Goal: Communication & Community: Answer question/provide support

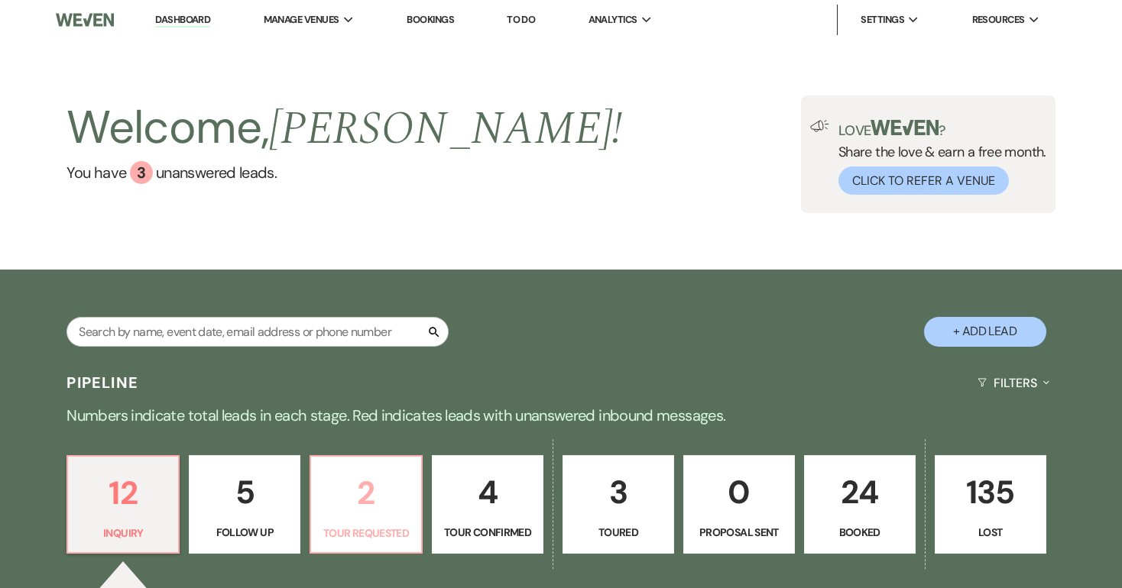
click at [366, 483] on p "2" at bounding box center [366, 493] width 92 height 51
select select "2"
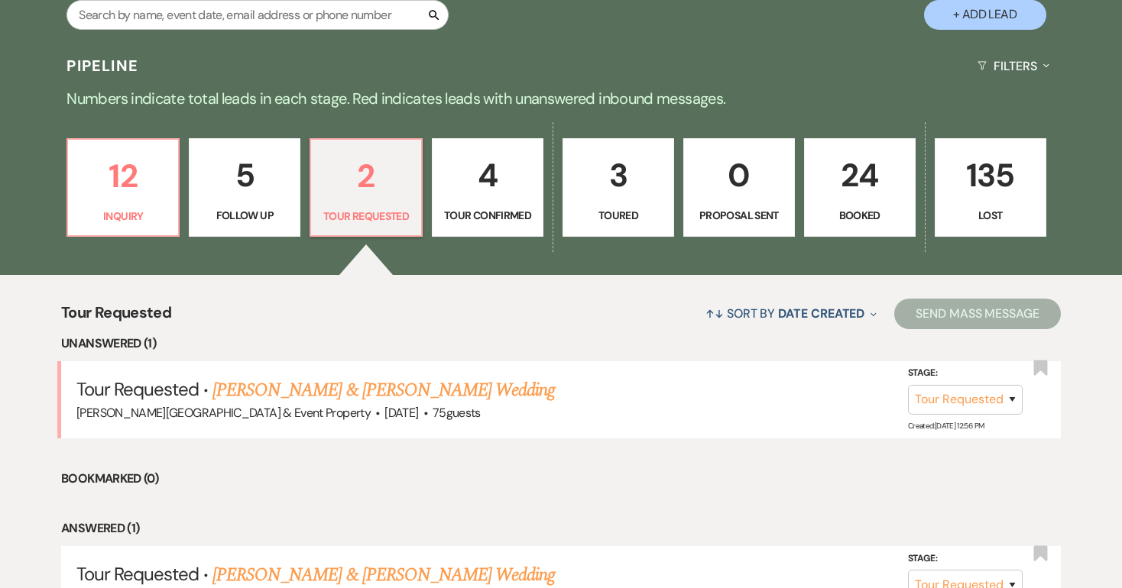
scroll to position [319, 0]
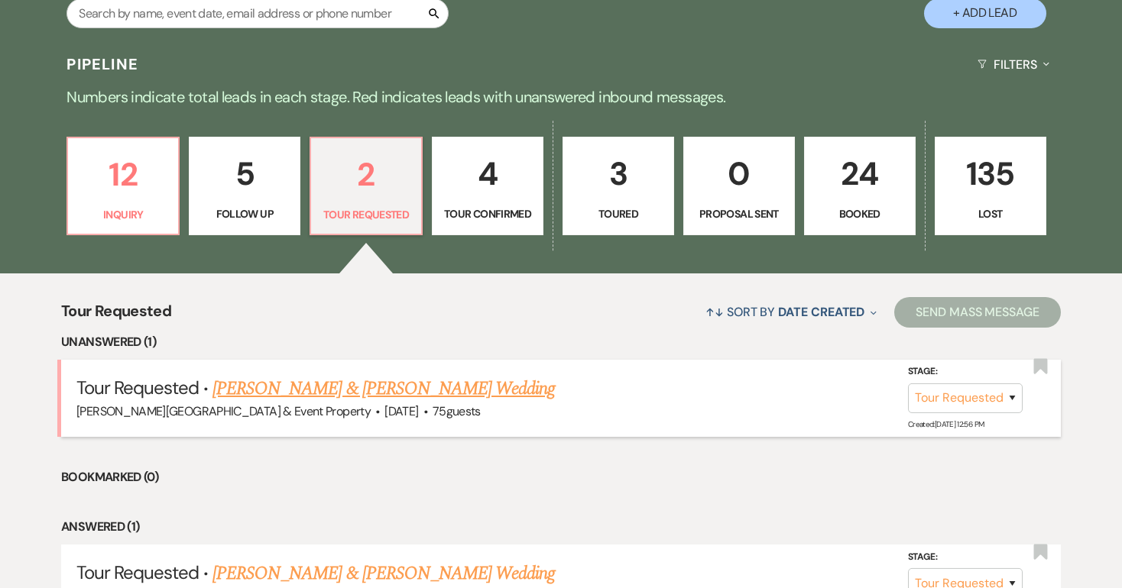
click at [424, 387] on link "[PERSON_NAME] & [PERSON_NAME] Wedding" at bounding box center [383, 389] width 342 height 28
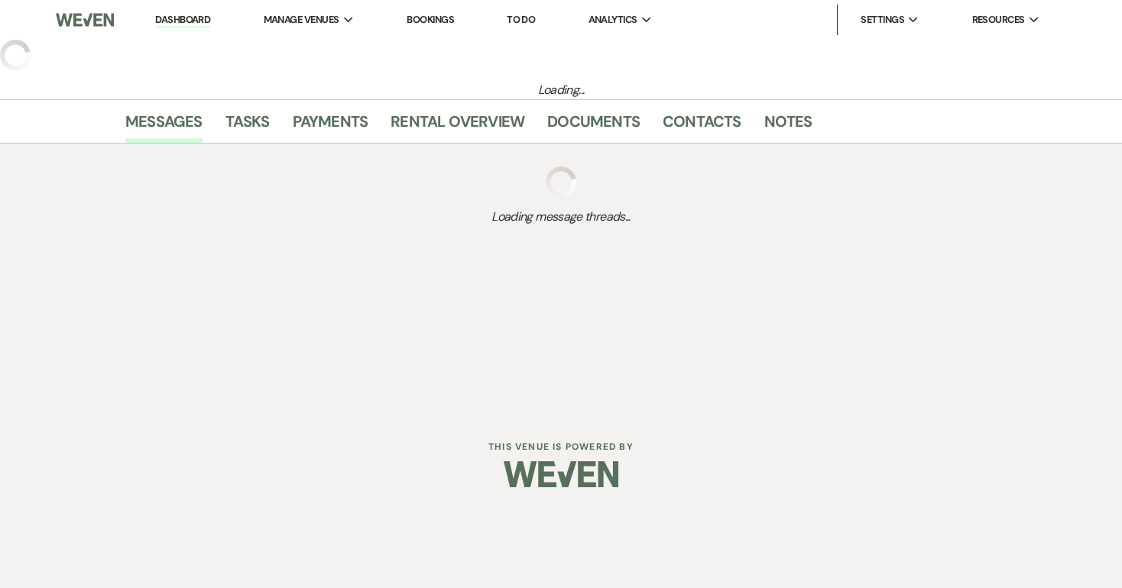
select select "2"
select select "5"
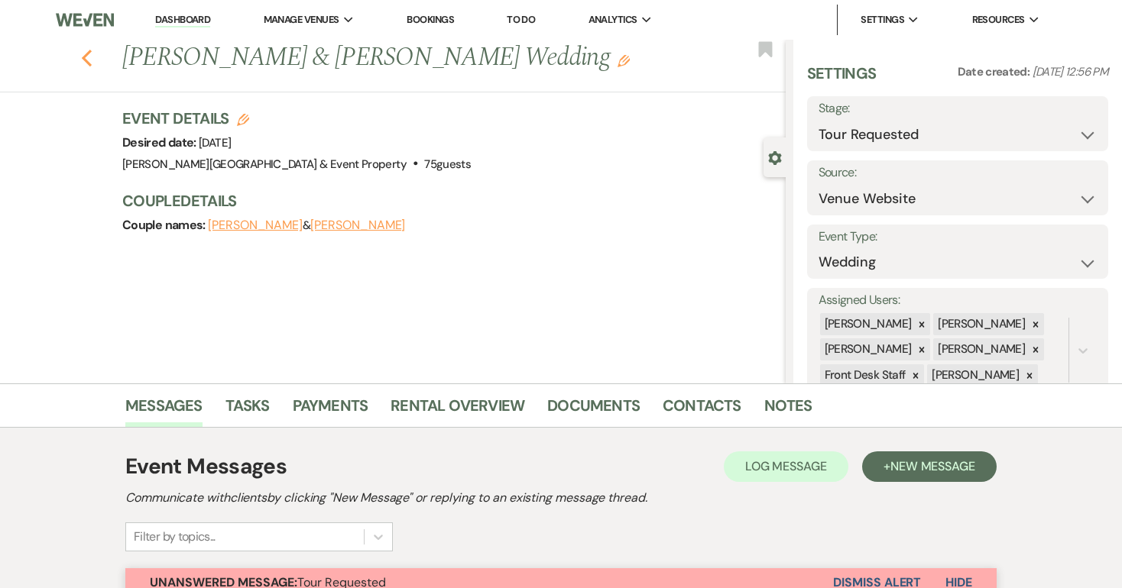
click at [87, 58] on icon "Previous" at bounding box center [86, 58] width 11 height 18
select select "2"
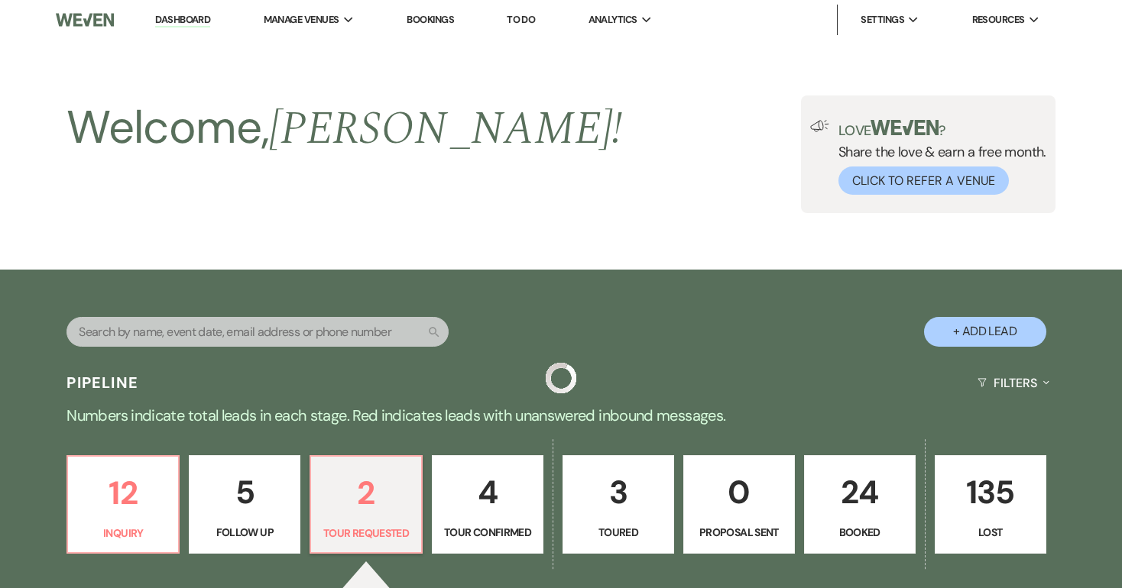
scroll to position [319, 0]
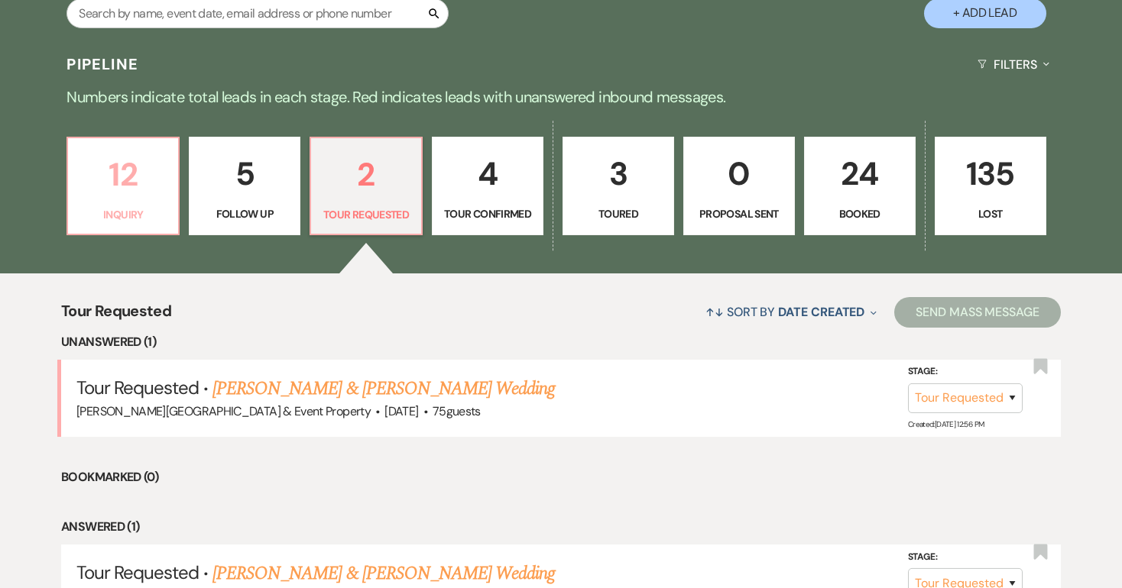
click at [128, 186] on p "12" at bounding box center [123, 174] width 92 height 51
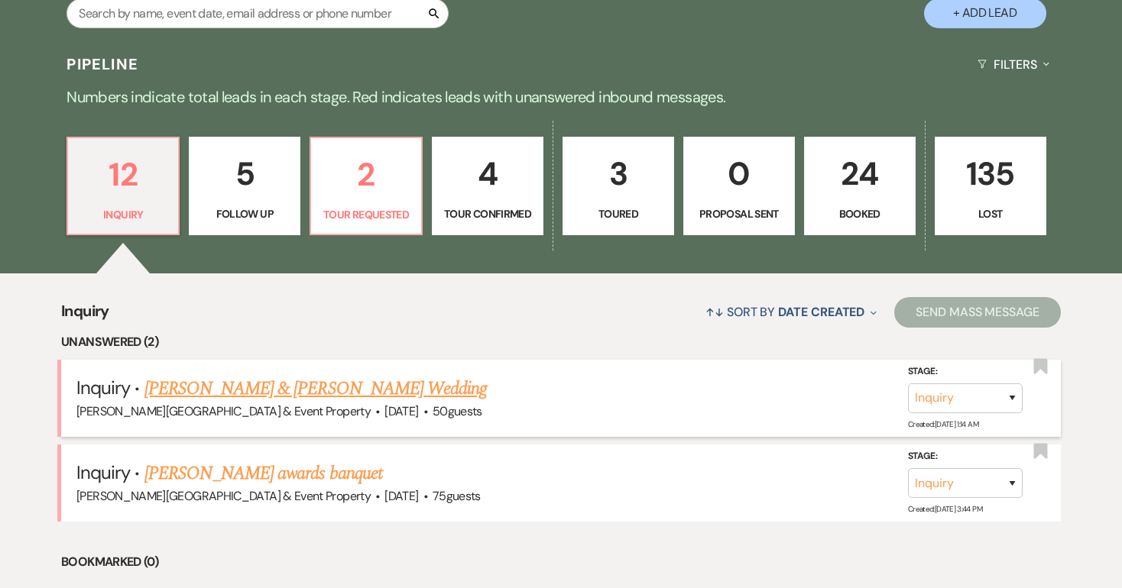
click at [306, 381] on link "[PERSON_NAME] & [PERSON_NAME] Wedding" at bounding box center [315, 389] width 342 height 28
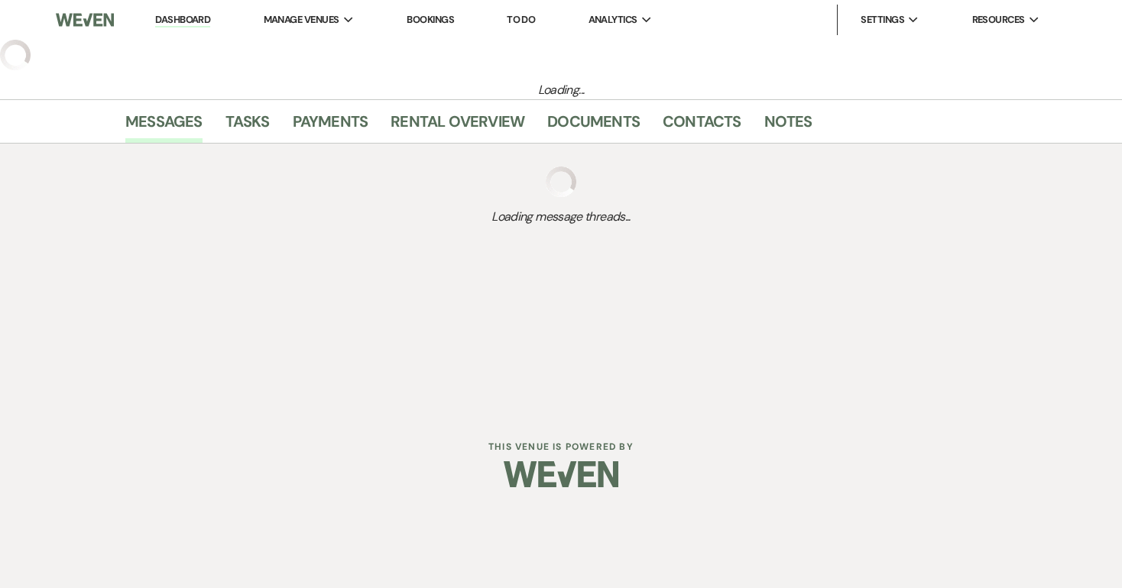
select select "5"
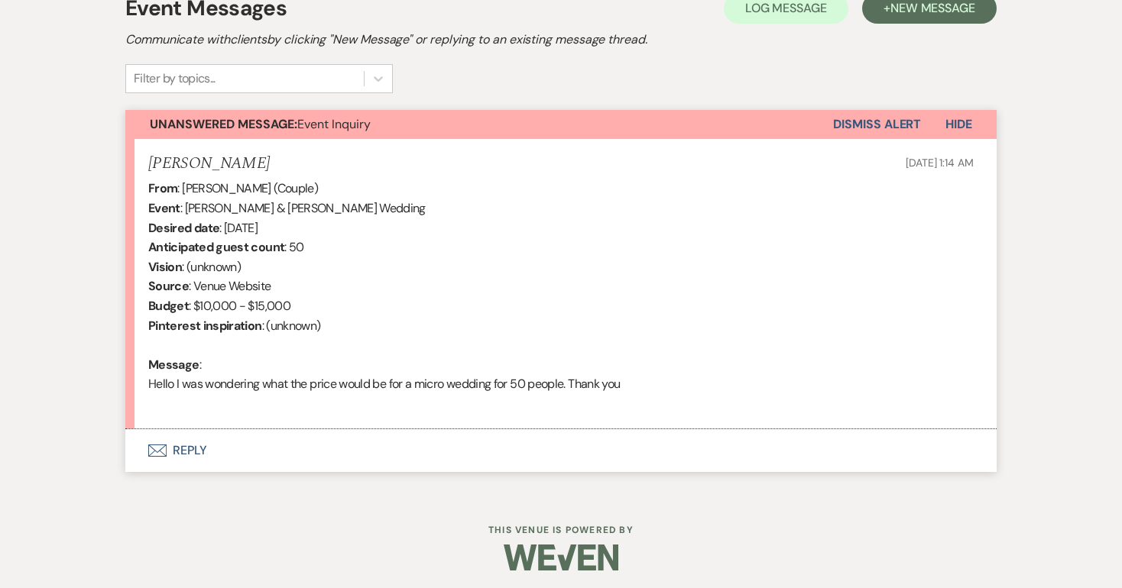
scroll to position [458, 0]
click at [180, 444] on button "Envelope Reply" at bounding box center [560, 451] width 871 height 43
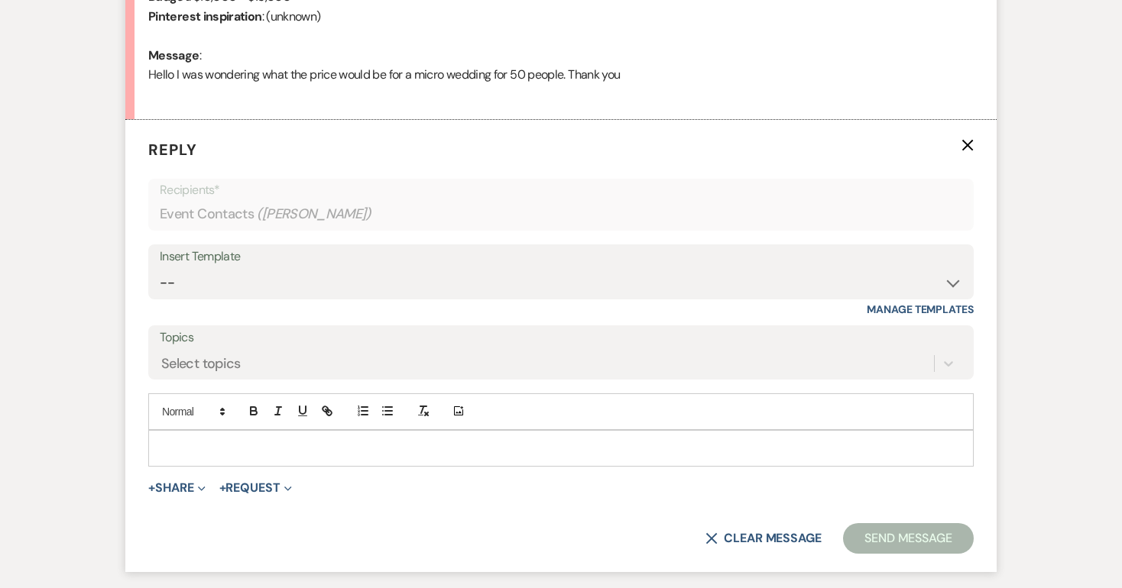
scroll to position [814, 0]
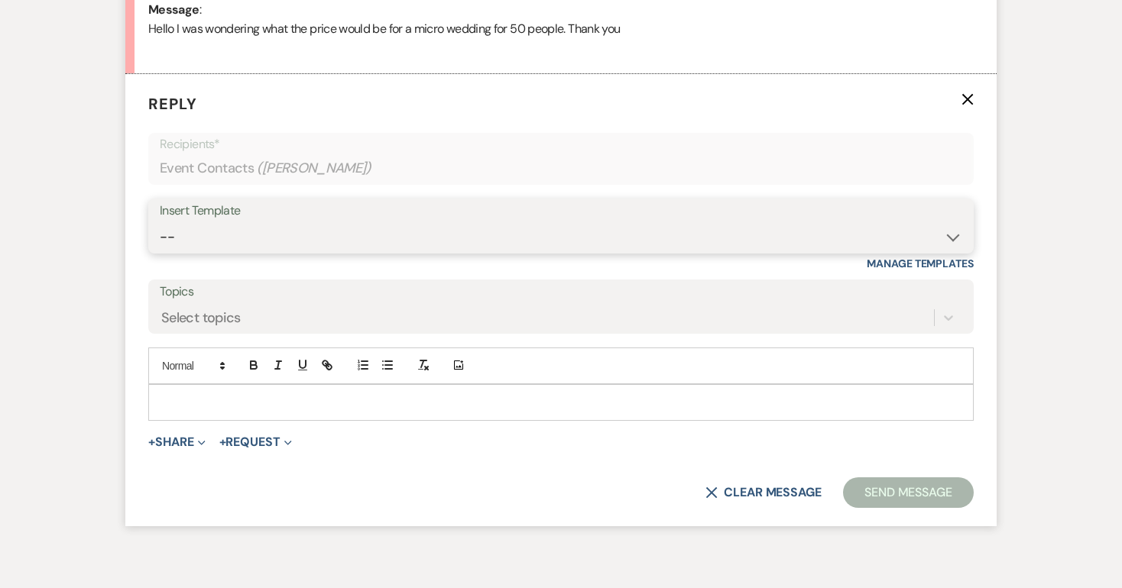
select select "2746"
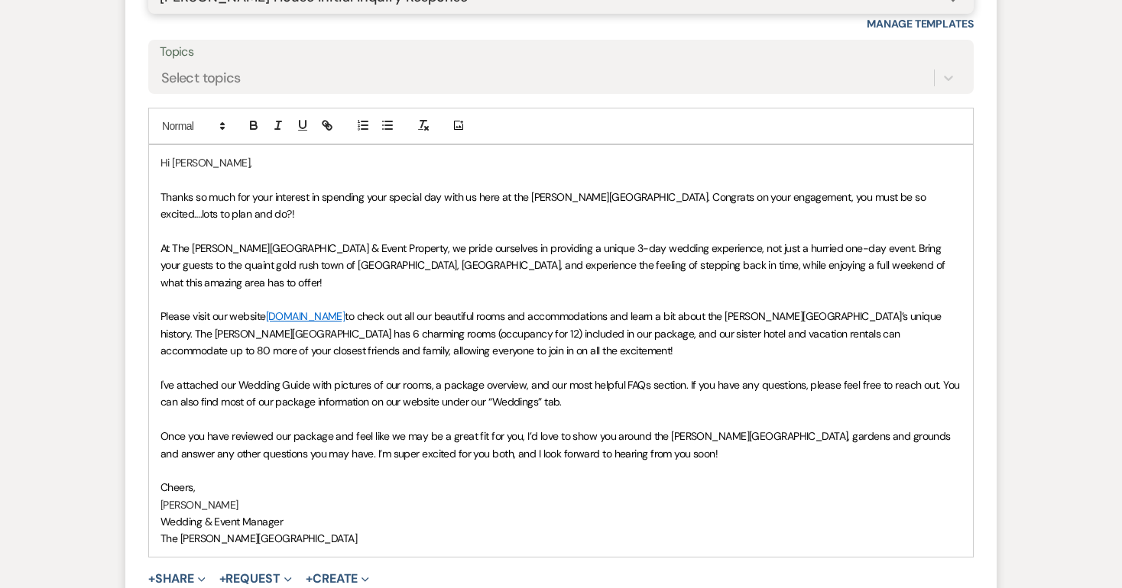
scroll to position [1055, 0]
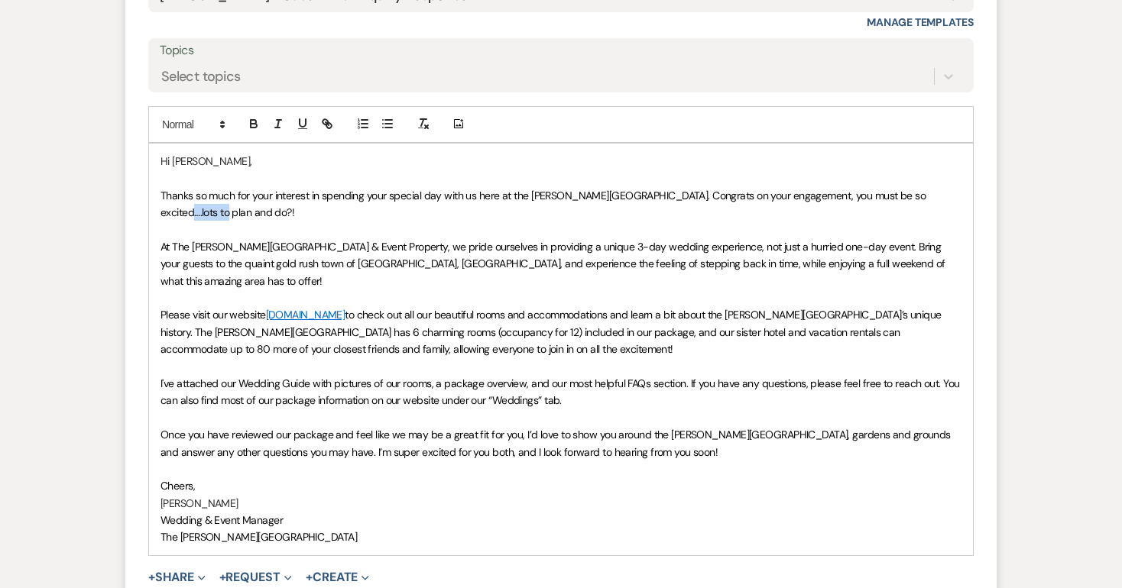
drag, startPoint x: 179, startPoint y: 203, endPoint x: 922, endPoint y: 186, distance: 743.0
click at [922, 189] on span "Thanks so much for your interest in spending your special day with us here at t…" at bounding box center [544, 204] width 768 height 31
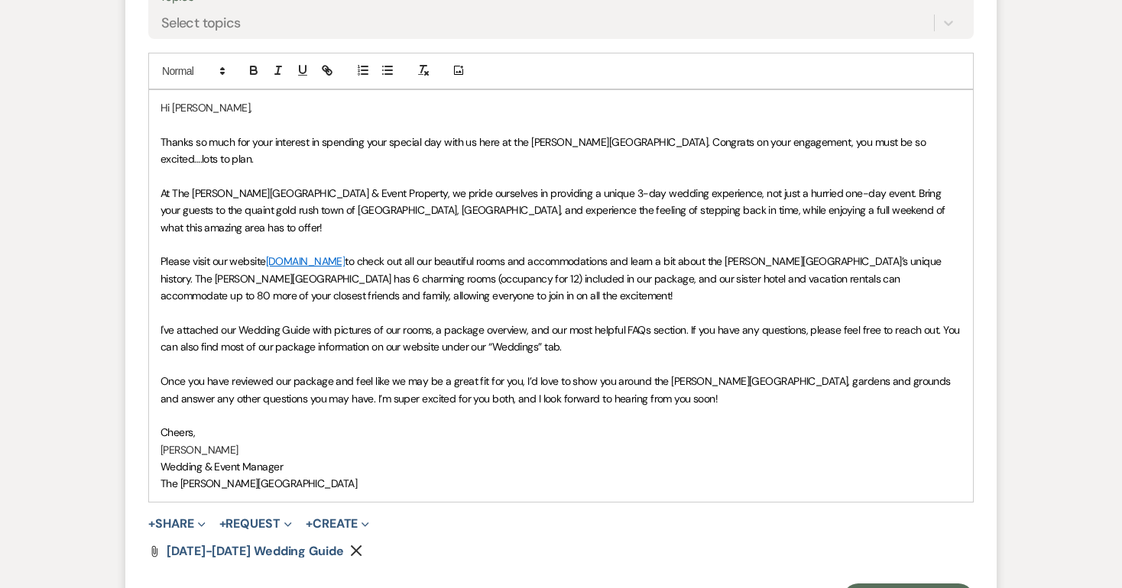
scroll to position [1112, 0]
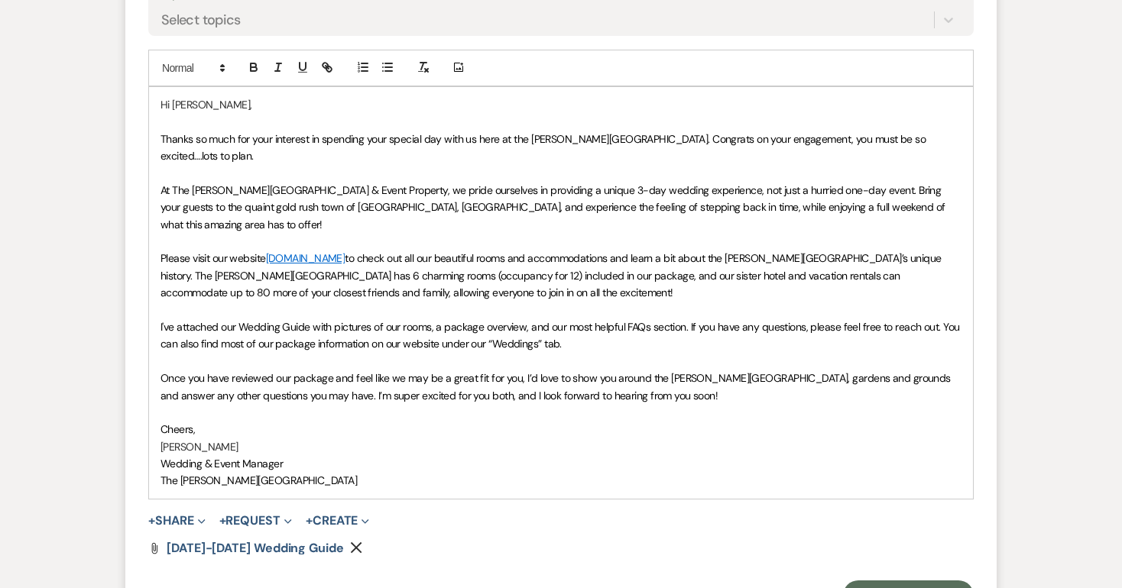
click at [524, 320] on span "I've attached our Wedding Guide with pictures of our rooms, a package overview,…" at bounding box center [561, 335] width 802 height 31
click at [896, 581] on button "Send Message" at bounding box center [908, 596] width 131 height 31
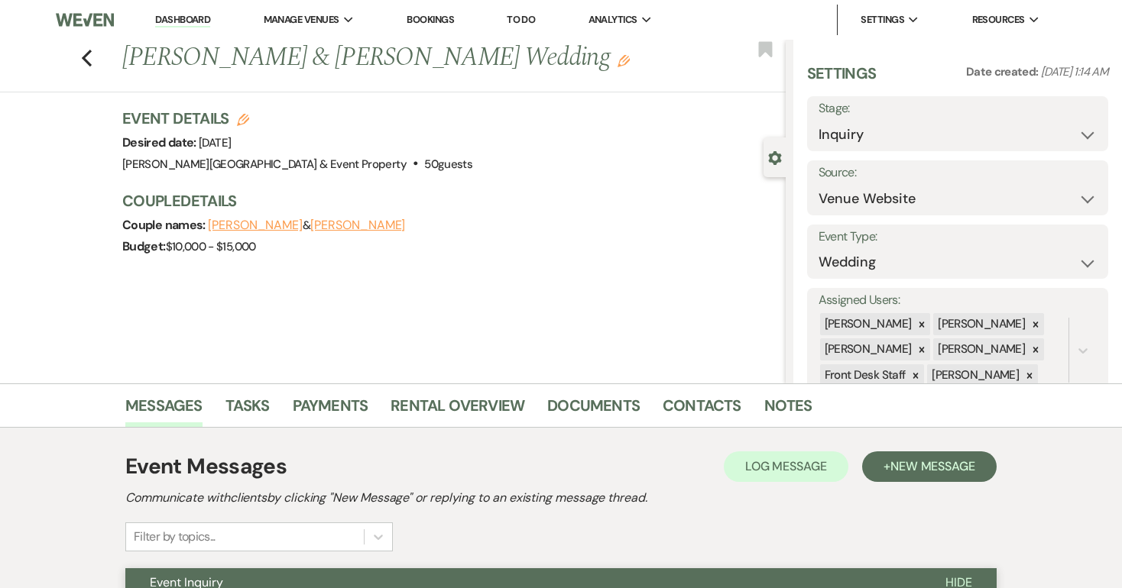
scroll to position [2, 0]
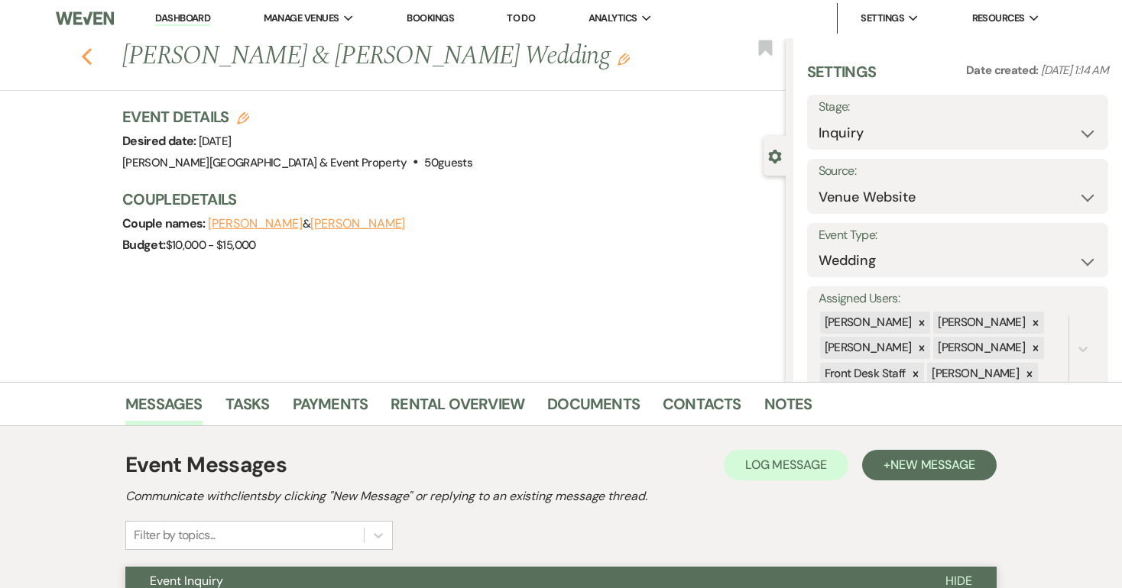
click at [87, 56] on icon "Previous" at bounding box center [86, 56] width 11 height 18
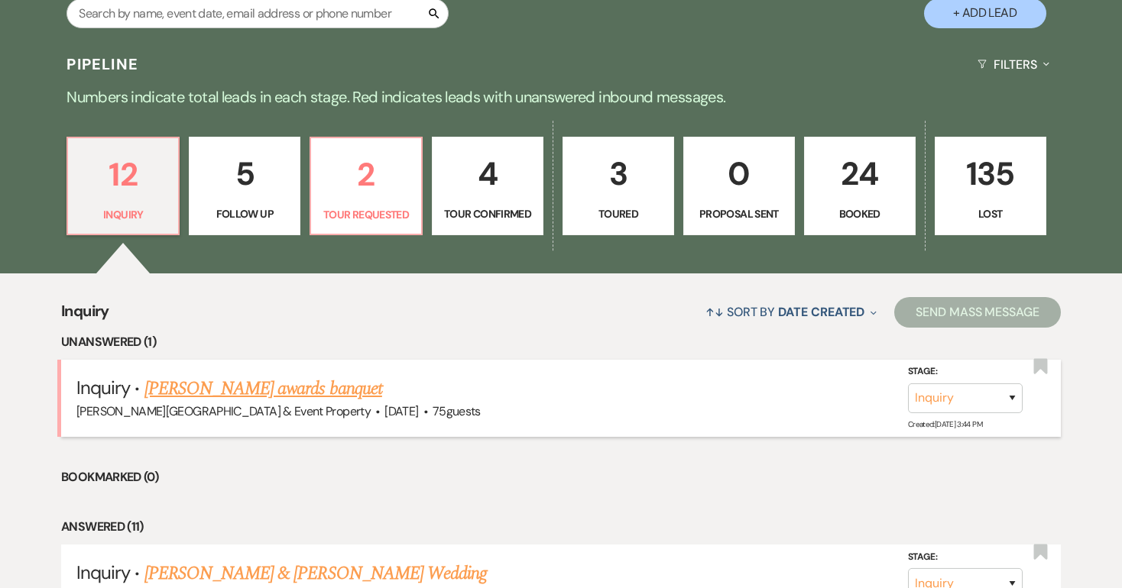
click at [279, 384] on link "[PERSON_NAME] awards banquet" at bounding box center [263, 389] width 238 height 28
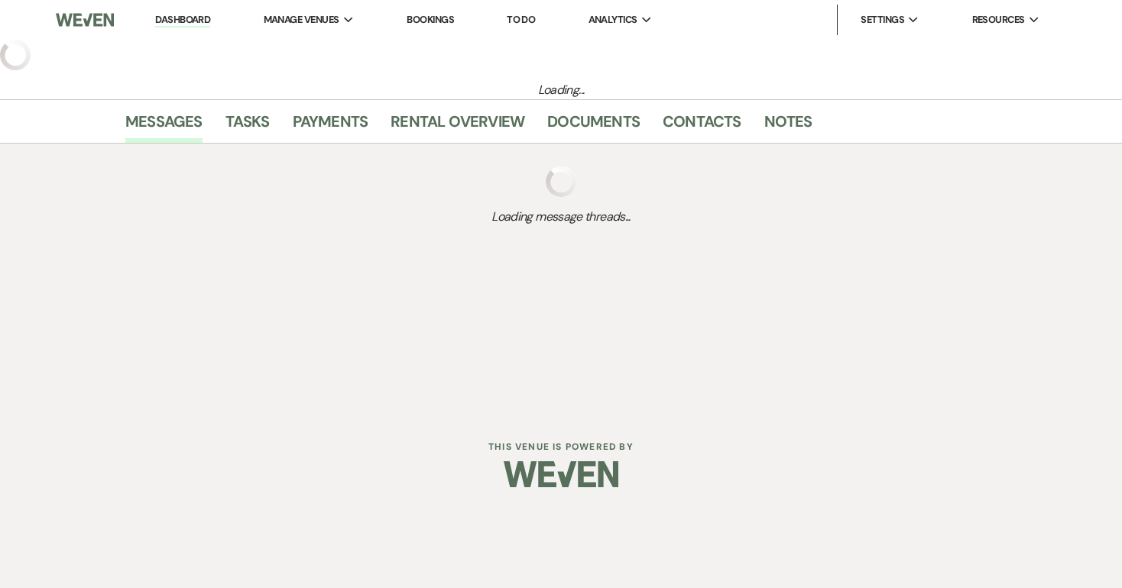
select select "5"
select select "13"
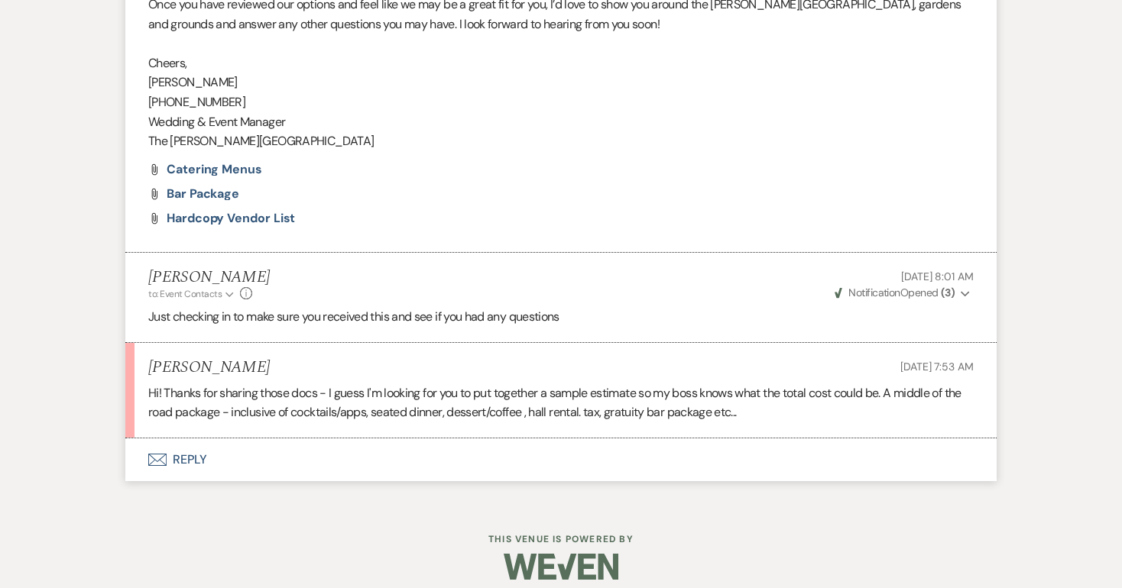
scroll to position [893, 0]
click at [233, 209] on span "Hardcopy Vendor List" at bounding box center [231, 217] width 128 height 16
